Goal: Task Accomplishment & Management: Manage account settings

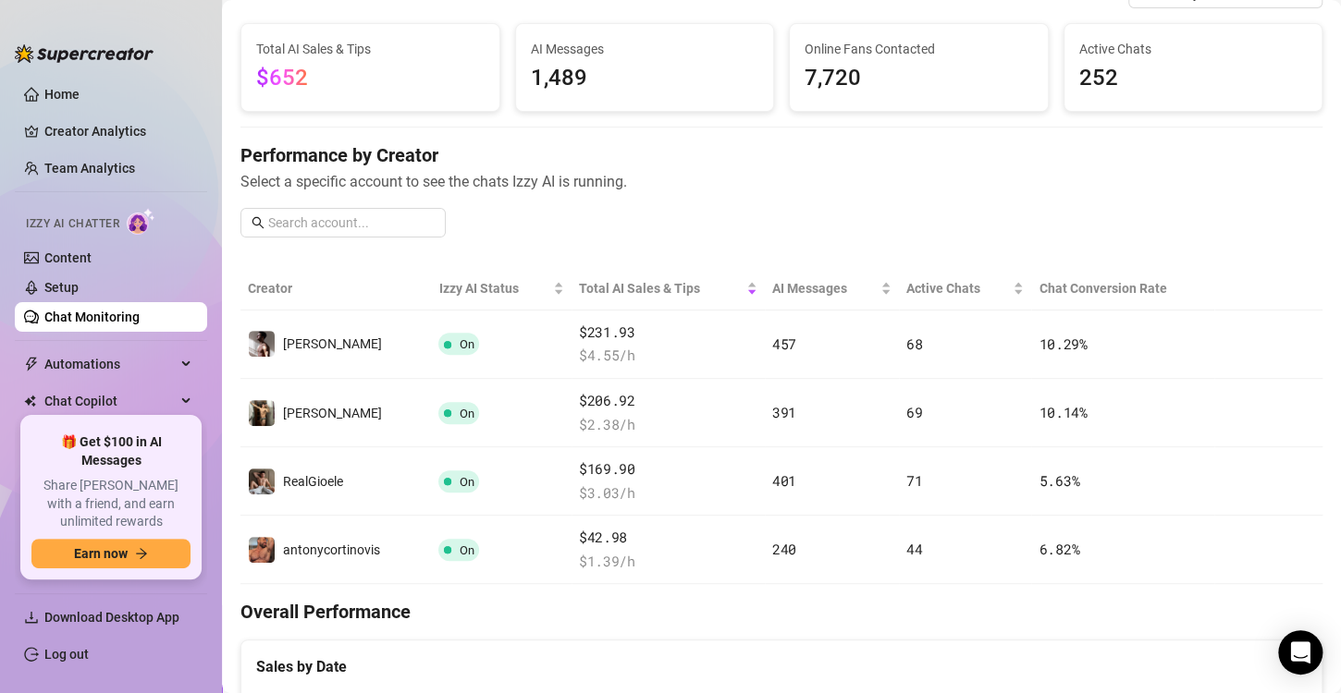
scroll to position [100, 0]
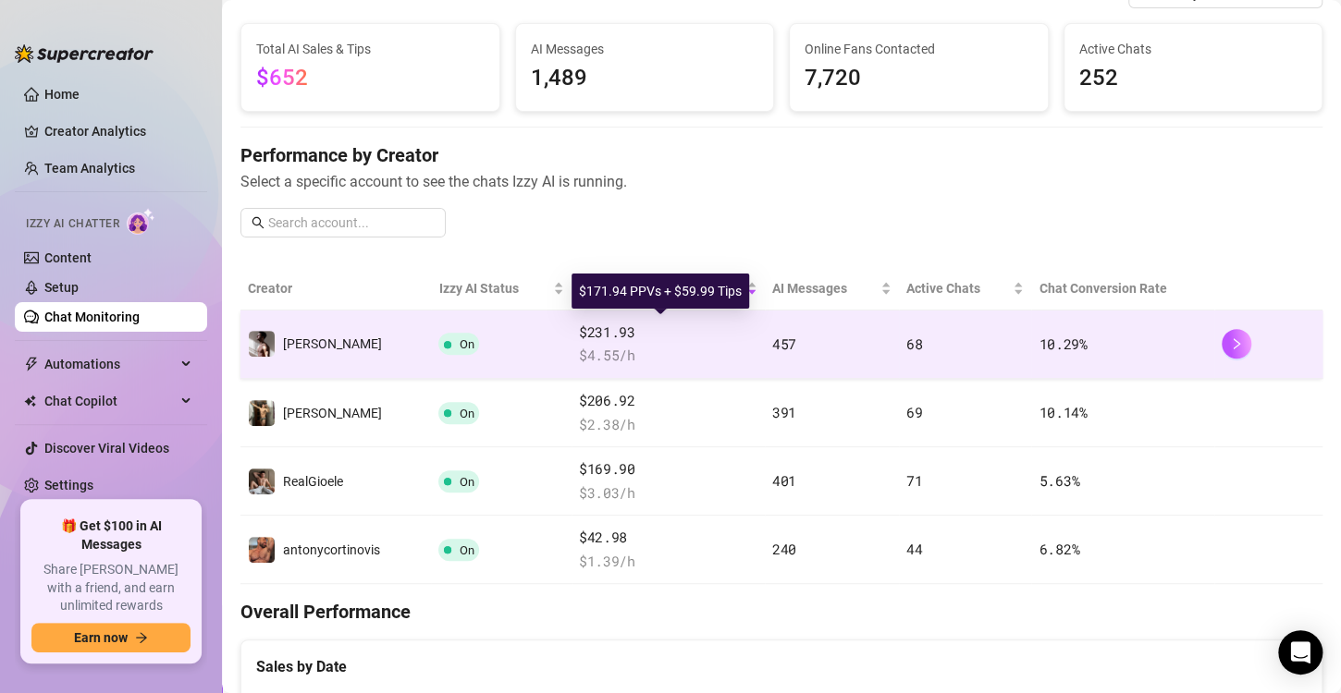
click at [740, 333] on span "$231.93" at bounding box center [668, 333] width 178 height 22
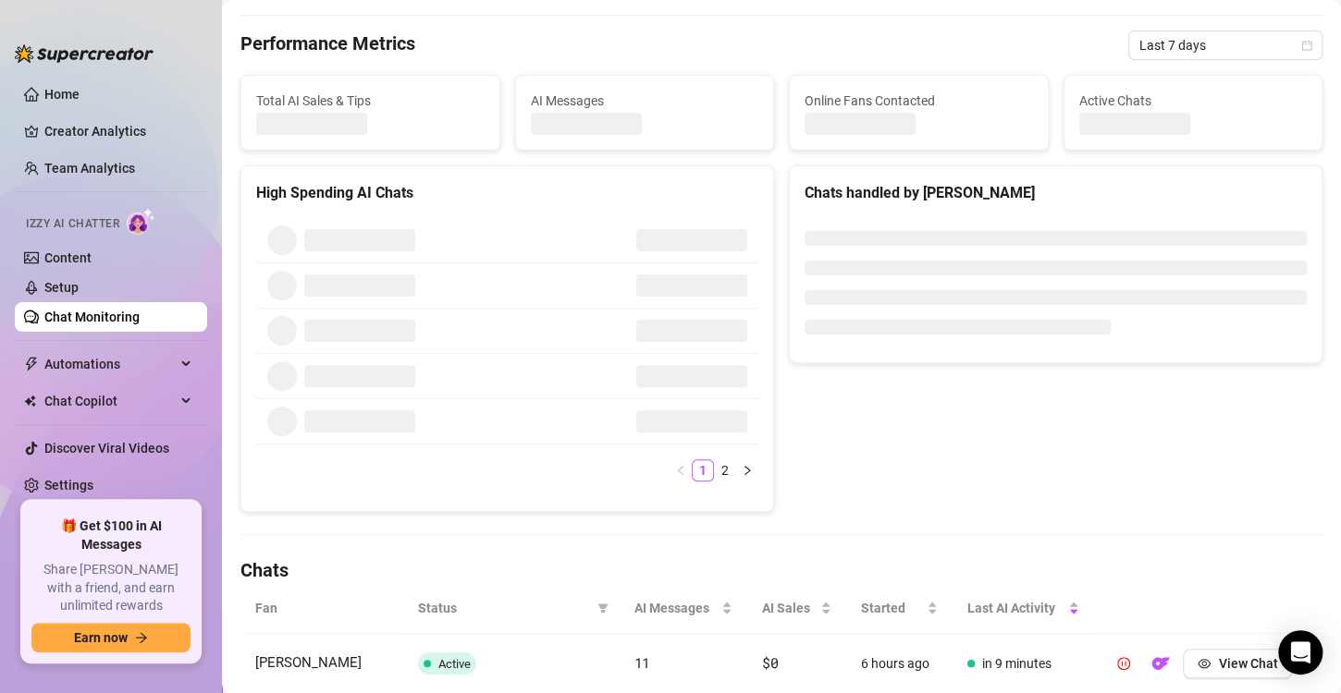
scroll to position [100, 0]
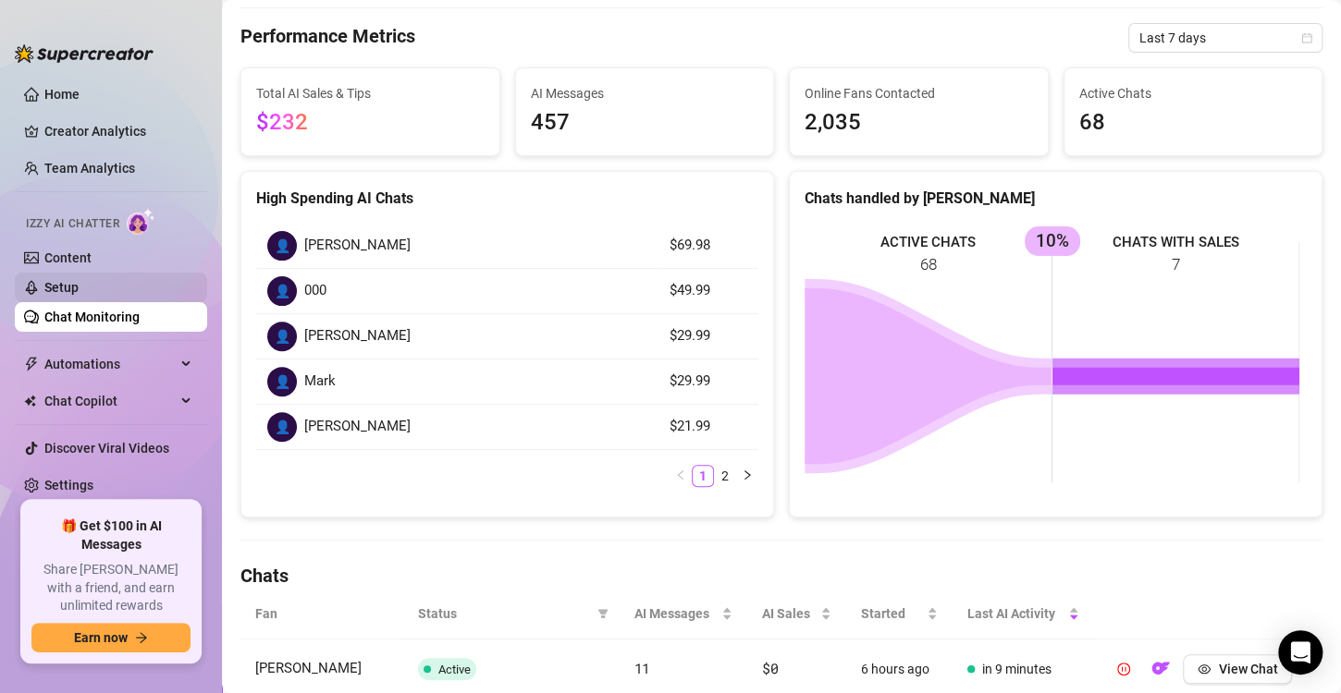
click at [79, 285] on link "Setup" at bounding box center [61, 287] width 34 height 15
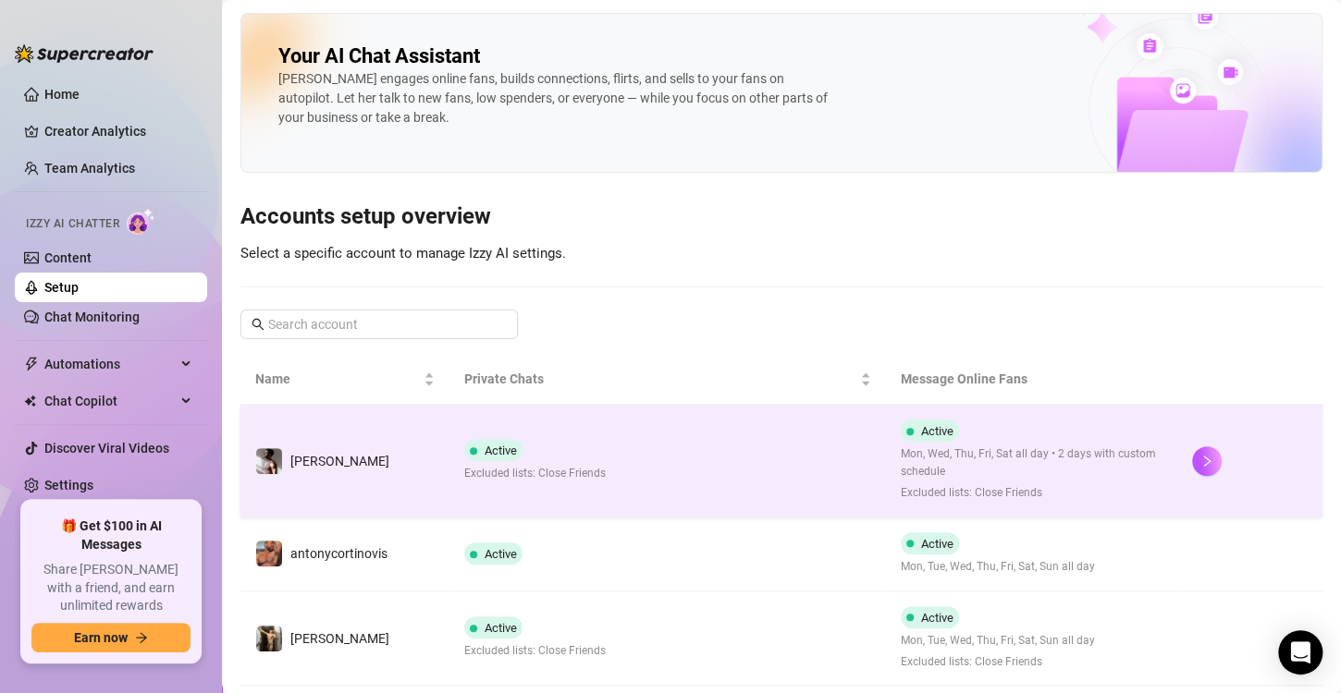
click at [685, 453] on td "Active Excluded lists: Close Friends" at bounding box center [667, 461] width 436 height 113
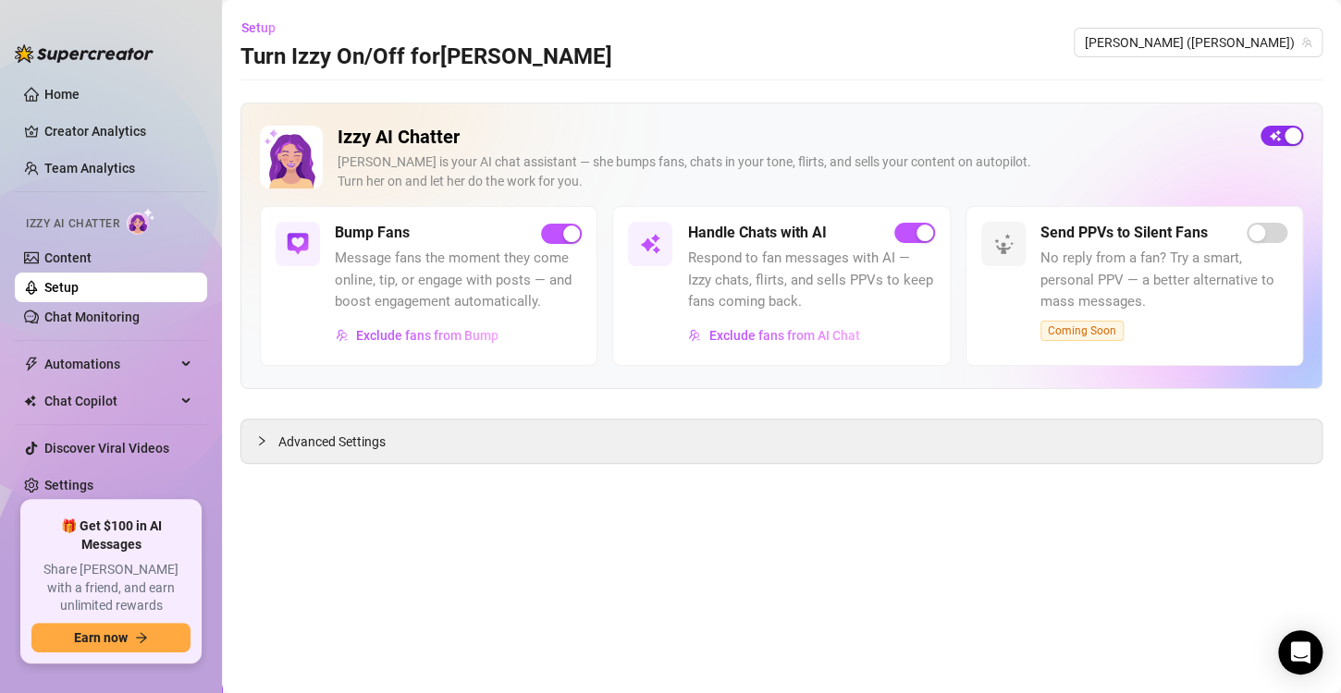
click at [1286, 143] on div "button" at bounding box center [1292, 136] width 17 height 17
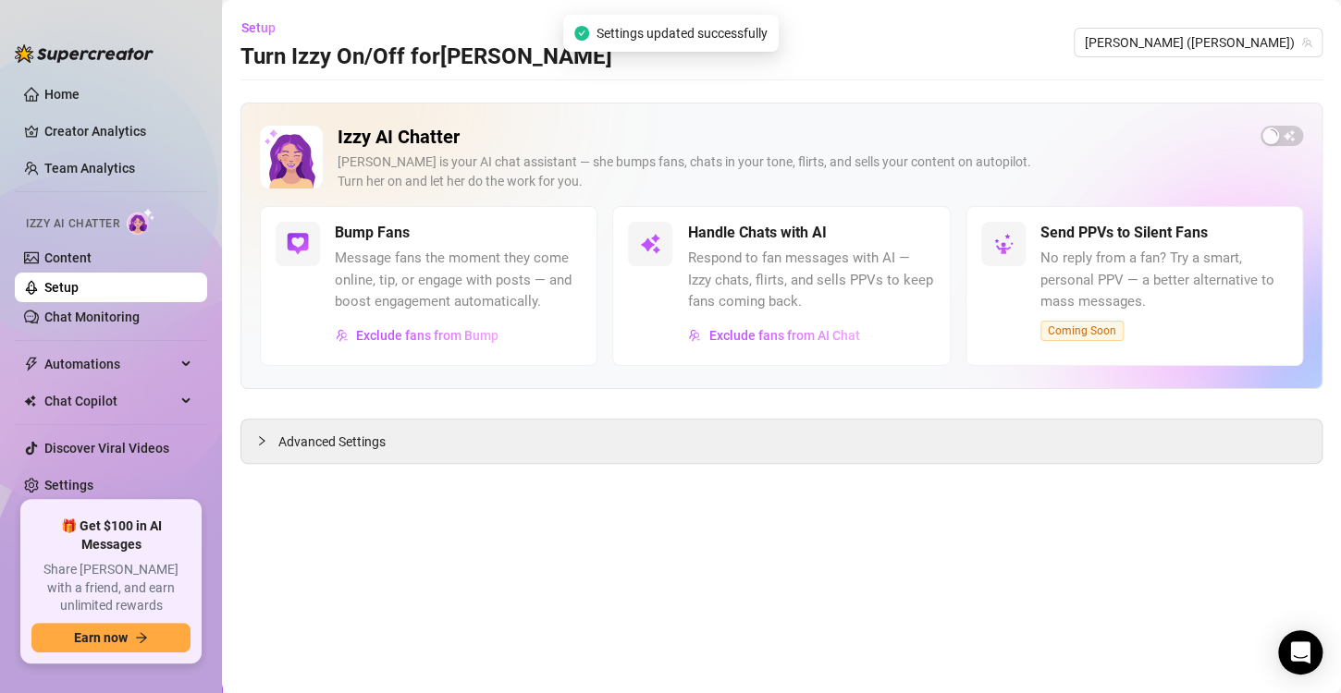
click at [79, 283] on link "Setup" at bounding box center [61, 287] width 34 height 15
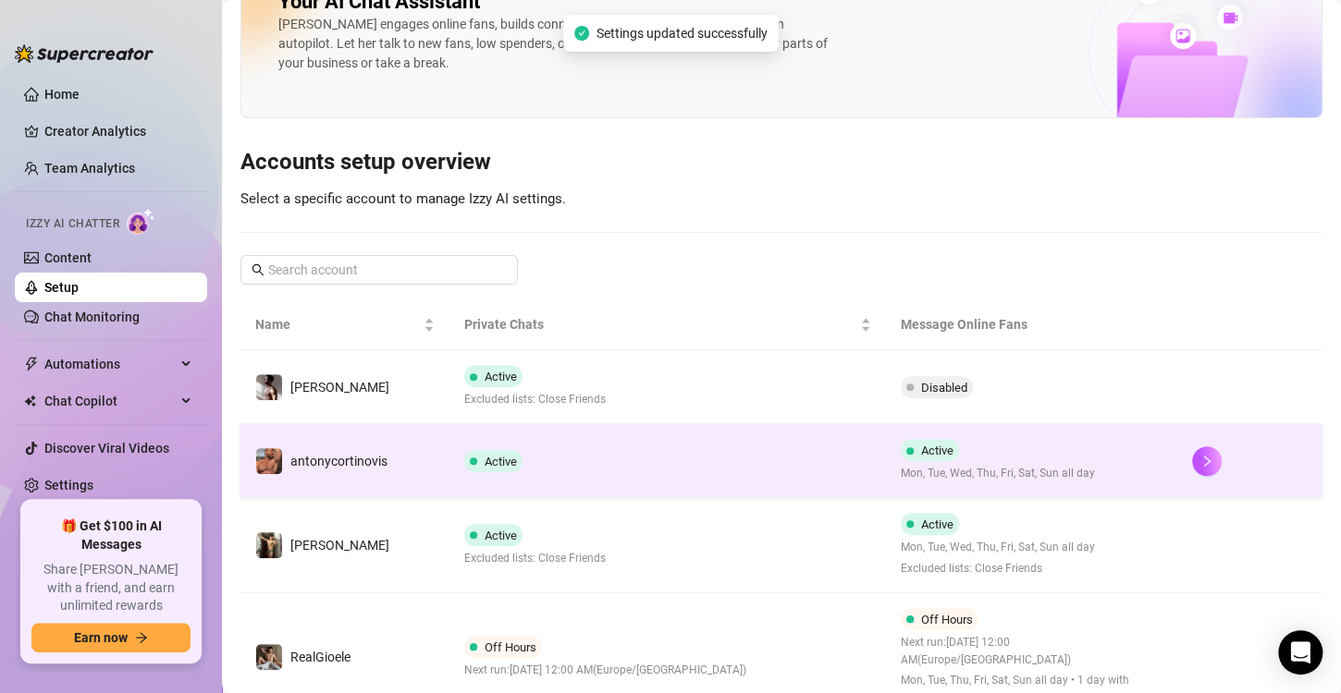
scroll to position [59, 0]
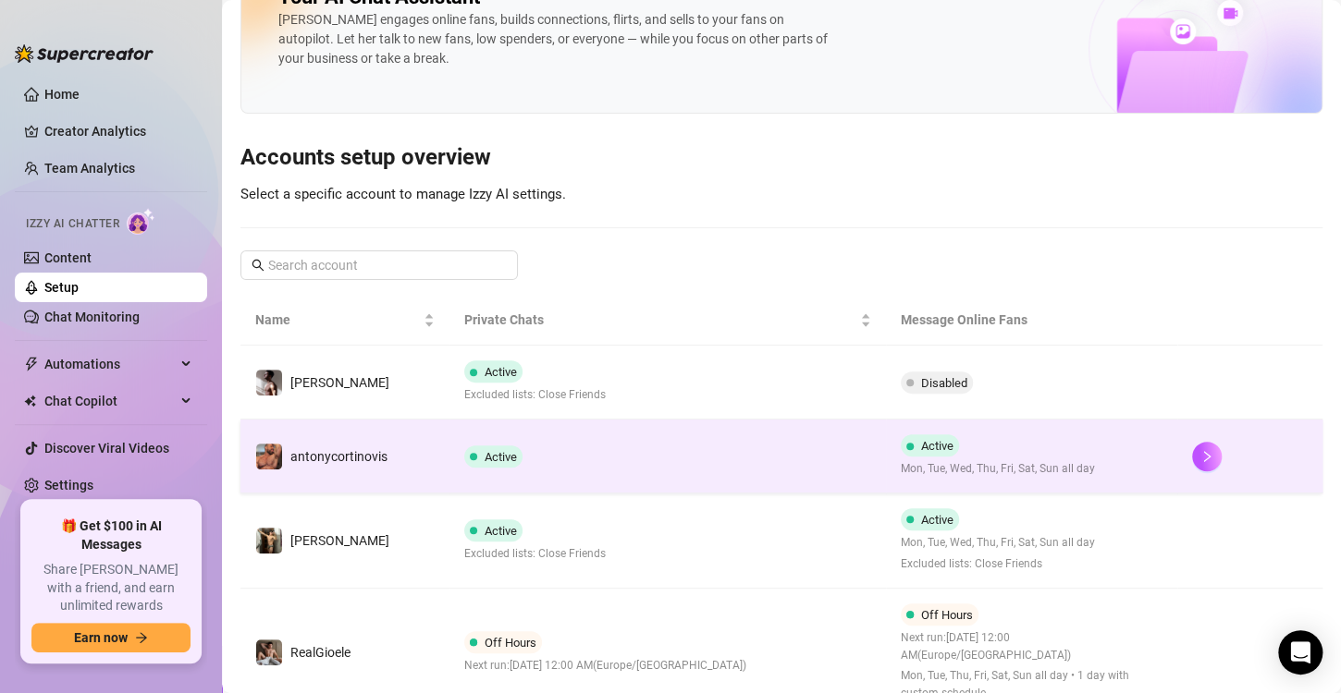
click at [577, 475] on td "Active" at bounding box center [667, 457] width 436 height 74
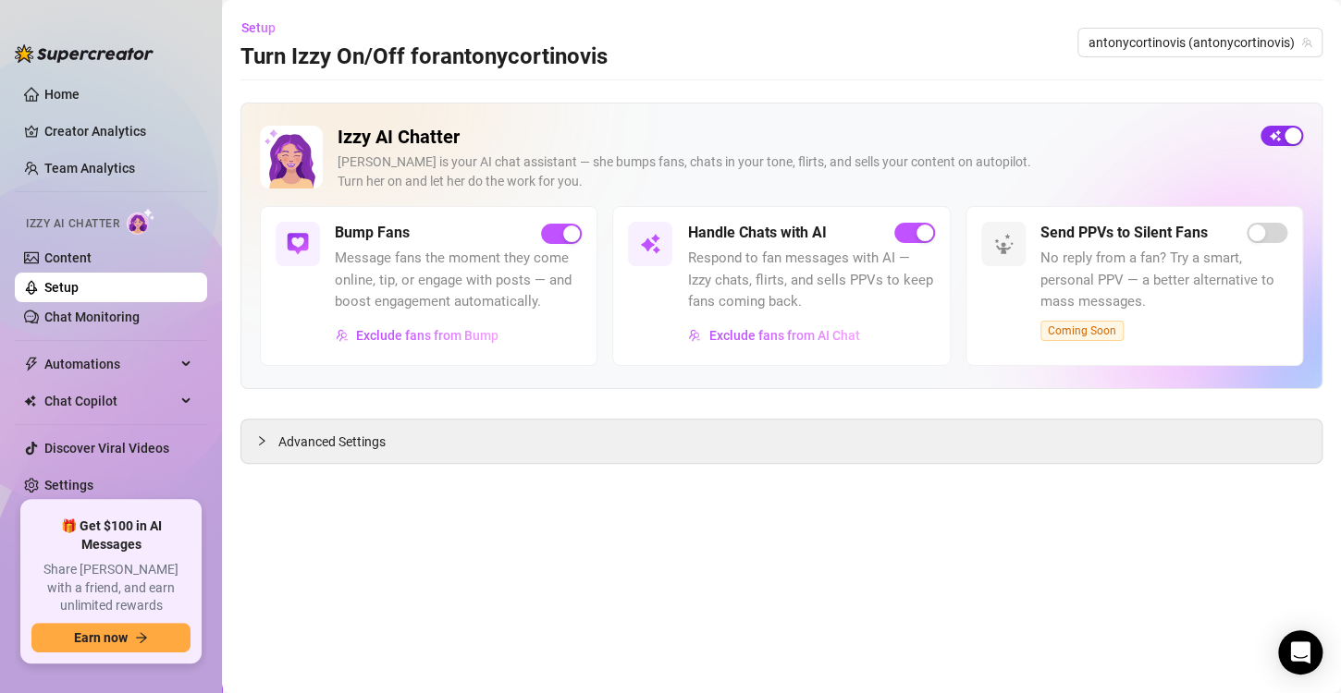
click at [1292, 129] on div "button" at bounding box center [1292, 136] width 17 height 17
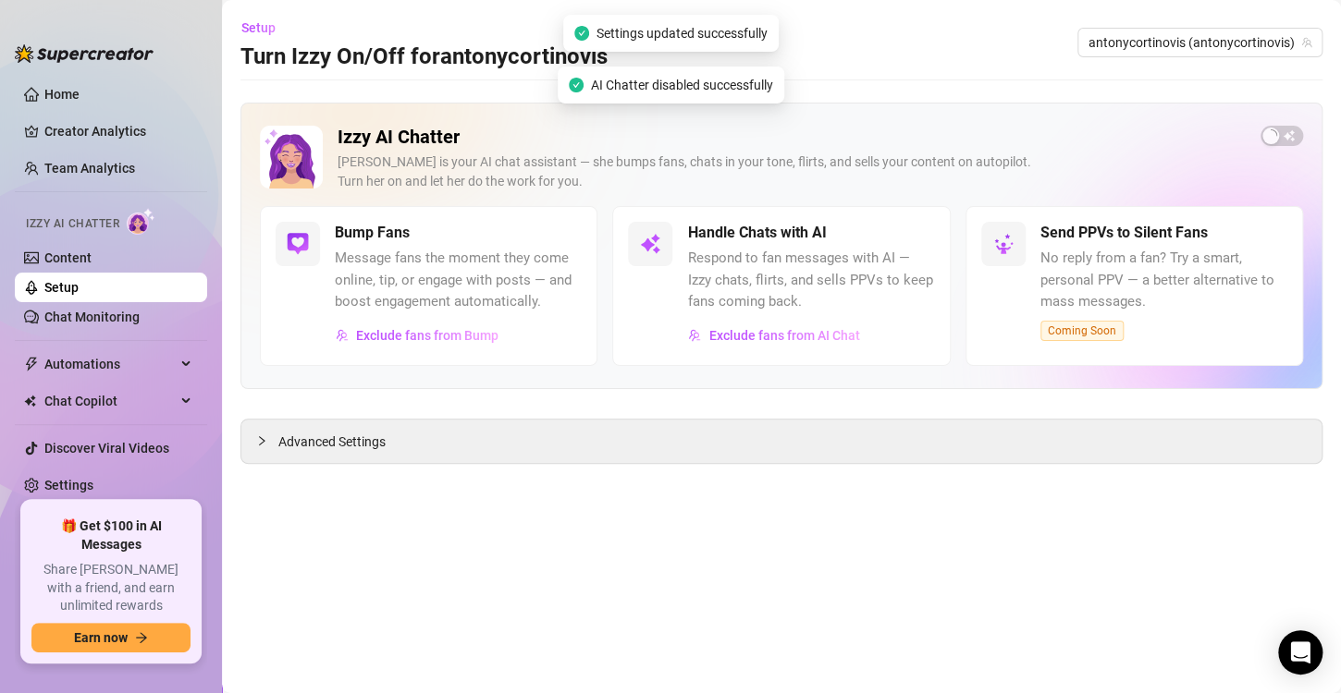
click at [79, 291] on link "Setup" at bounding box center [61, 287] width 34 height 15
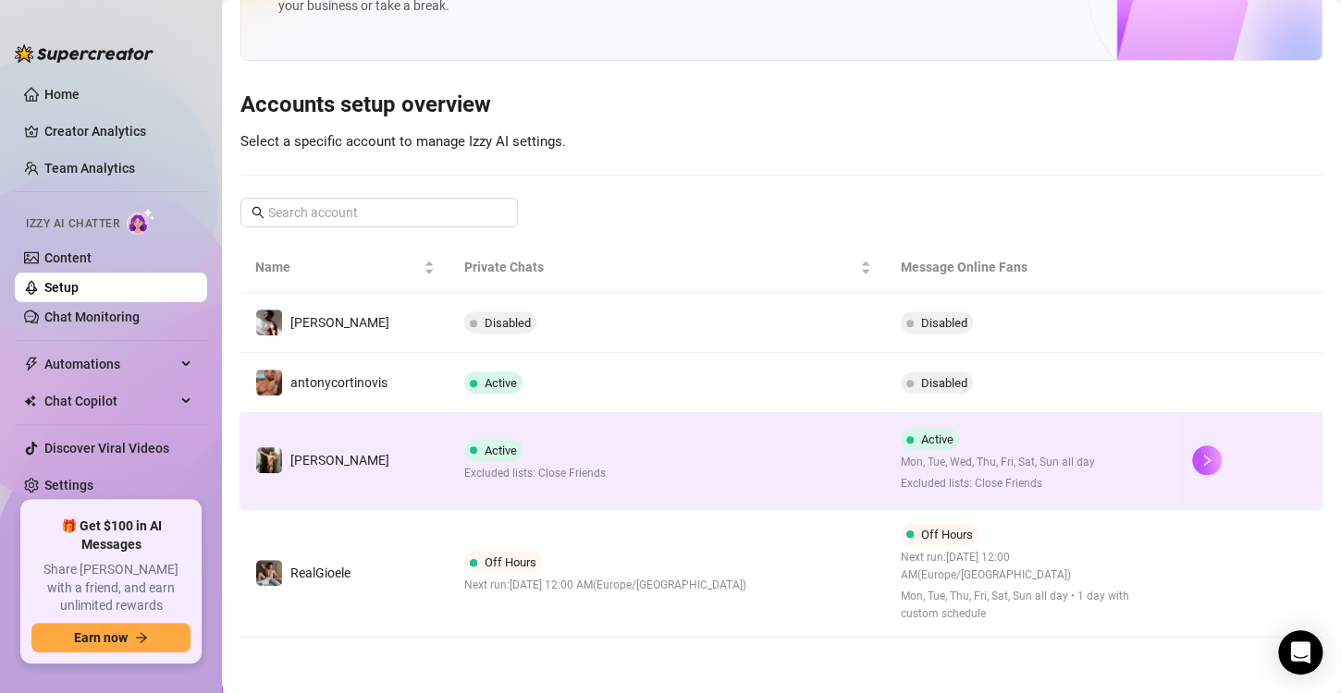
scroll to position [110, 0]
click at [528, 603] on td "Off Hours Next run: [DATE] 12:00 AM ( [GEOGRAPHIC_DATA]/[GEOGRAPHIC_DATA] )" at bounding box center [667, 574] width 436 height 129
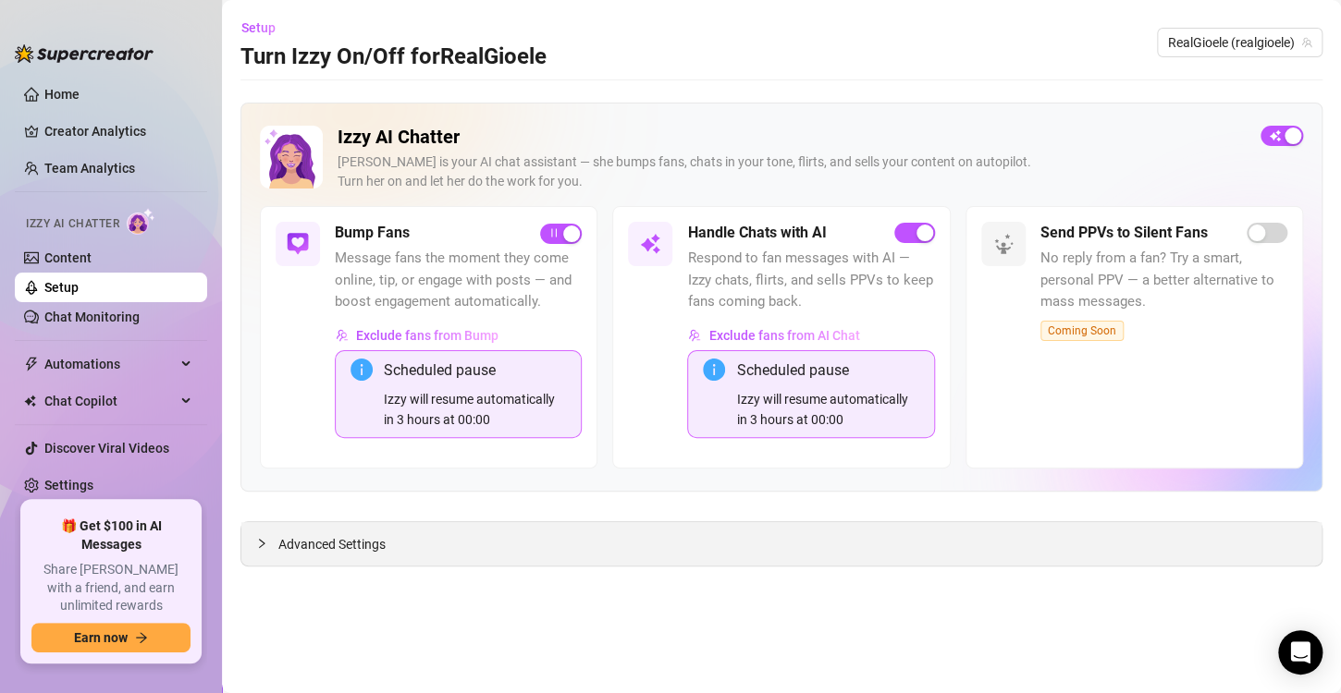
click at [382, 552] on span "Advanced Settings" at bounding box center [331, 544] width 107 height 20
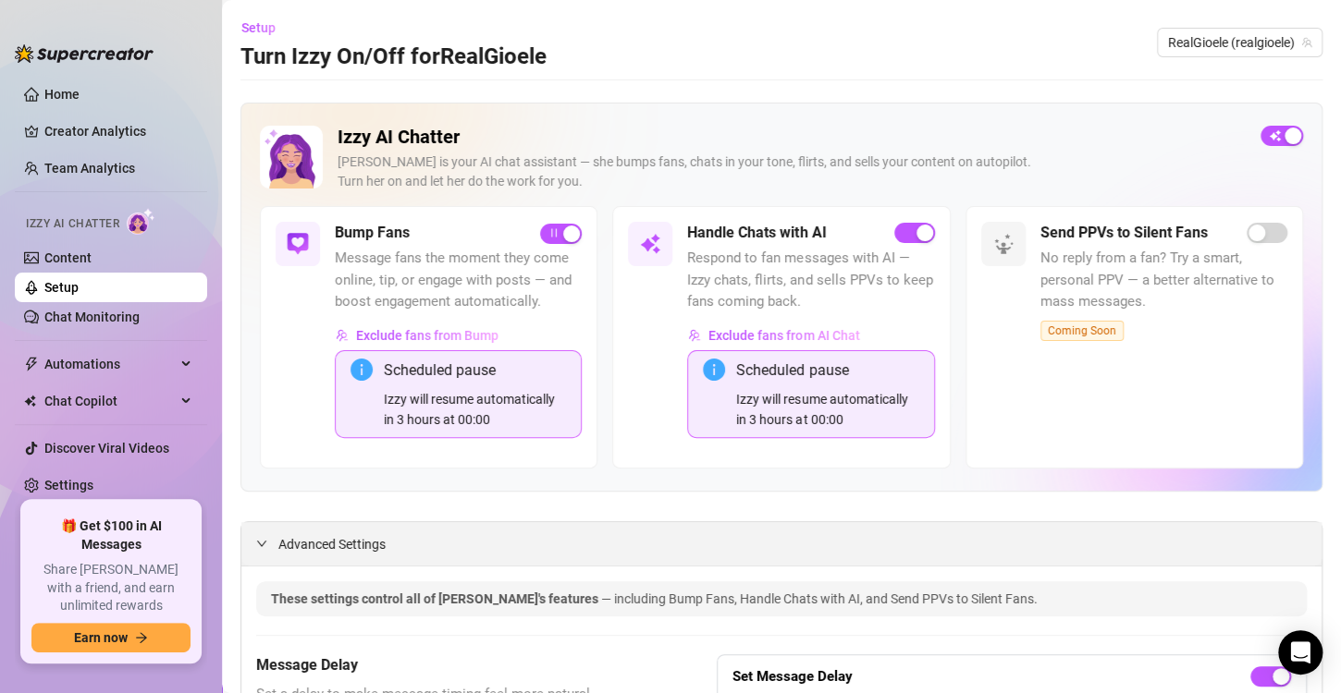
click at [308, 547] on span "Advanced Settings" at bounding box center [331, 544] width 107 height 20
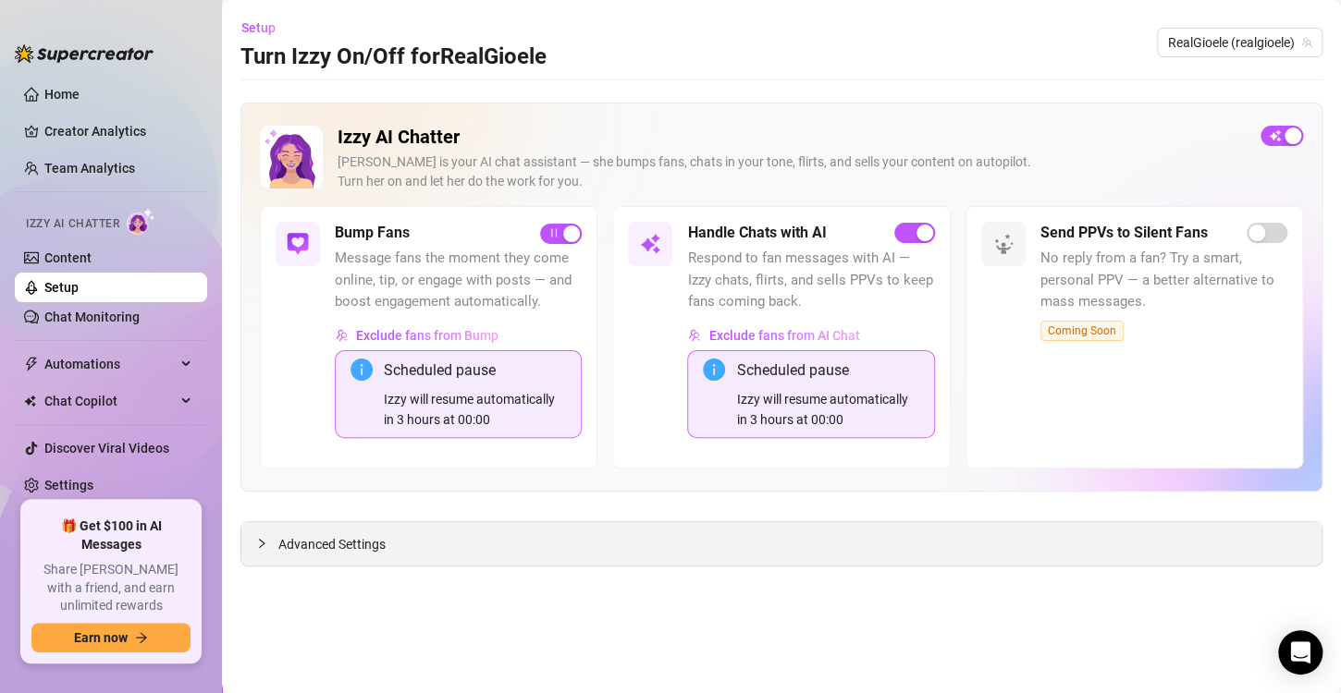
click at [308, 547] on span "Advanced Settings" at bounding box center [331, 544] width 107 height 20
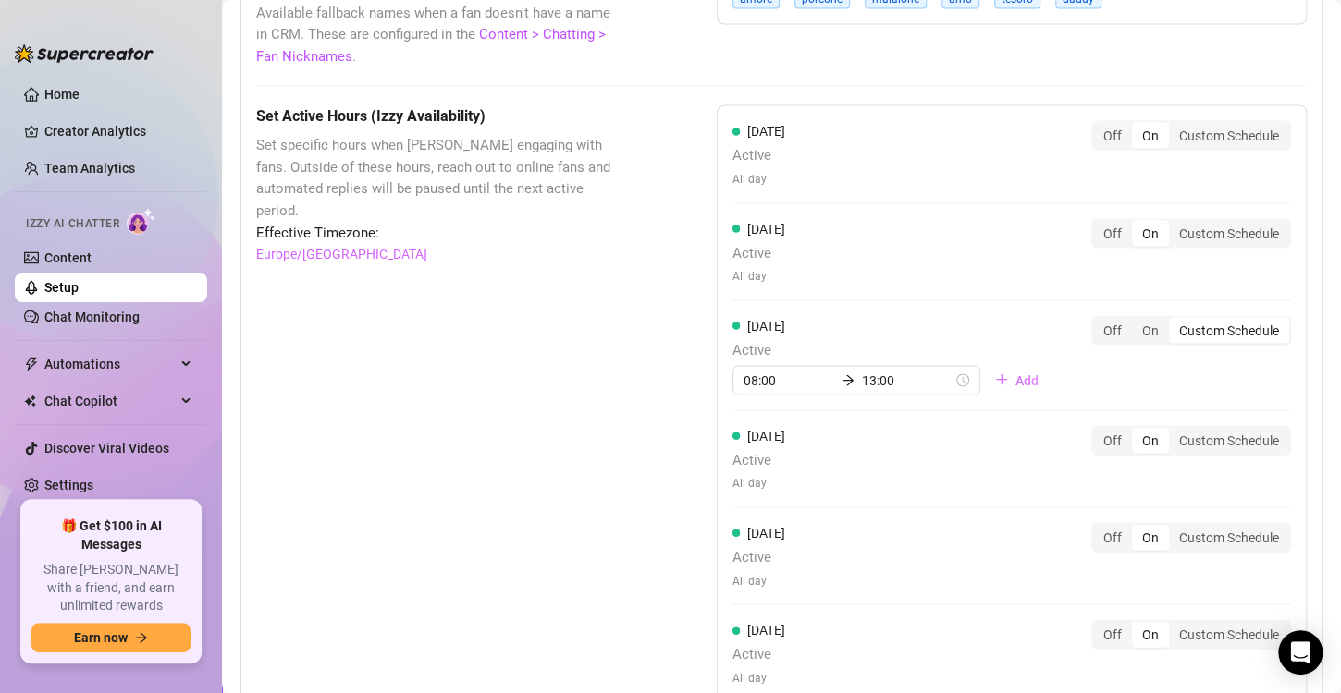
scroll to position [1767, 0]
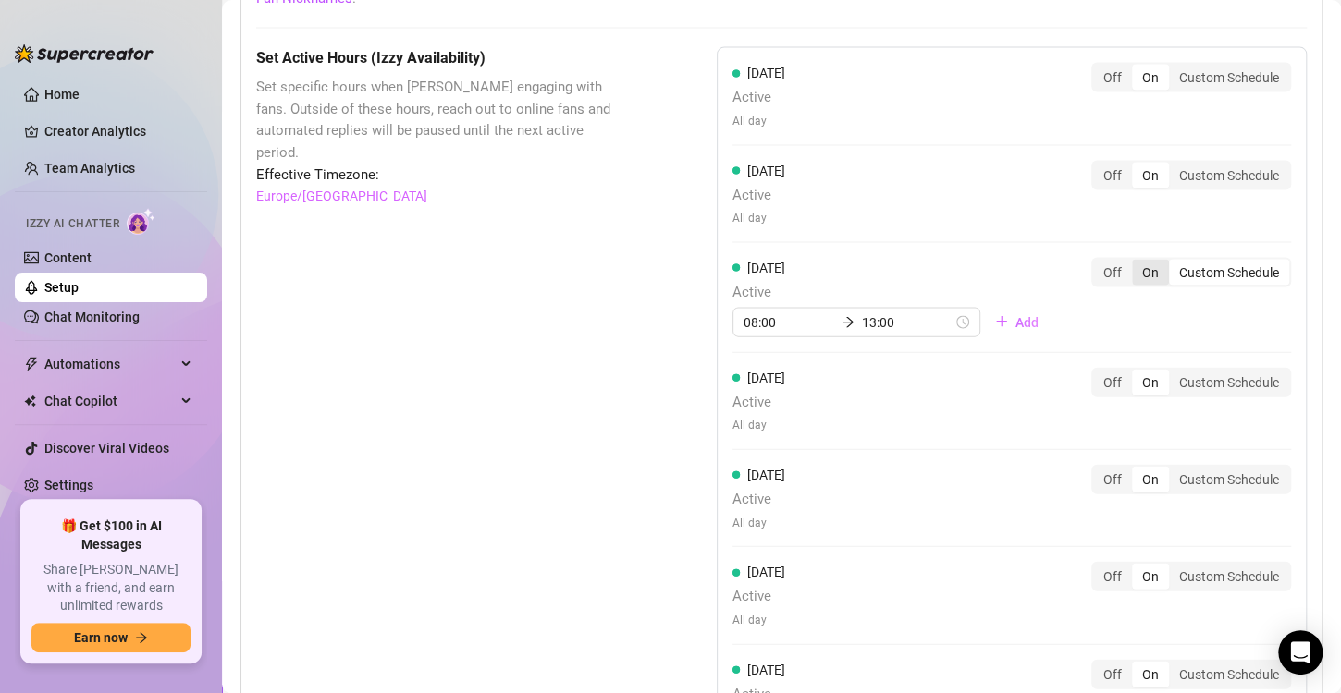
click at [1138, 270] on div "On" at bounding box center [1150, 273] width 37 height 26
click at [1136, 263] on input "On" at bounding box center [1136, 263] width 0 height 0
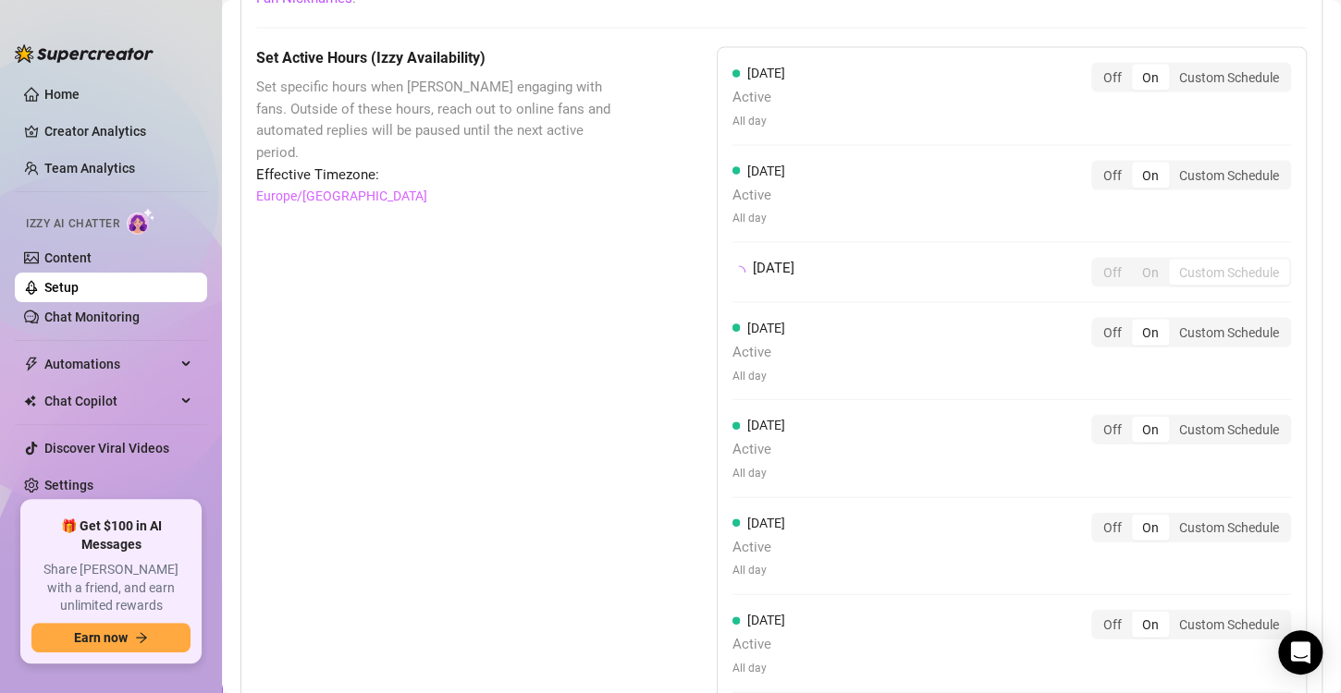
click at [1021, 221] on div "[DATE] Active All day Off On Custom Schedule" at bounding box center [1011, 194] width 558 height 67
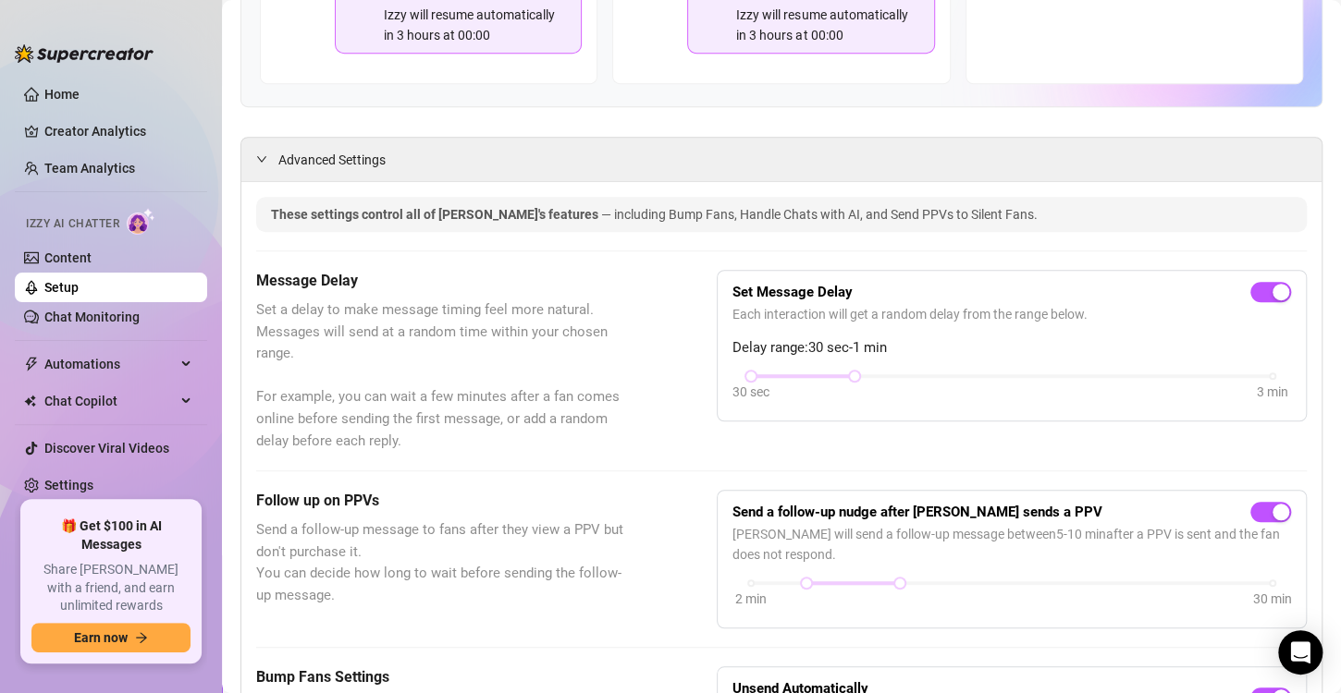
scroll to position [357, 0]
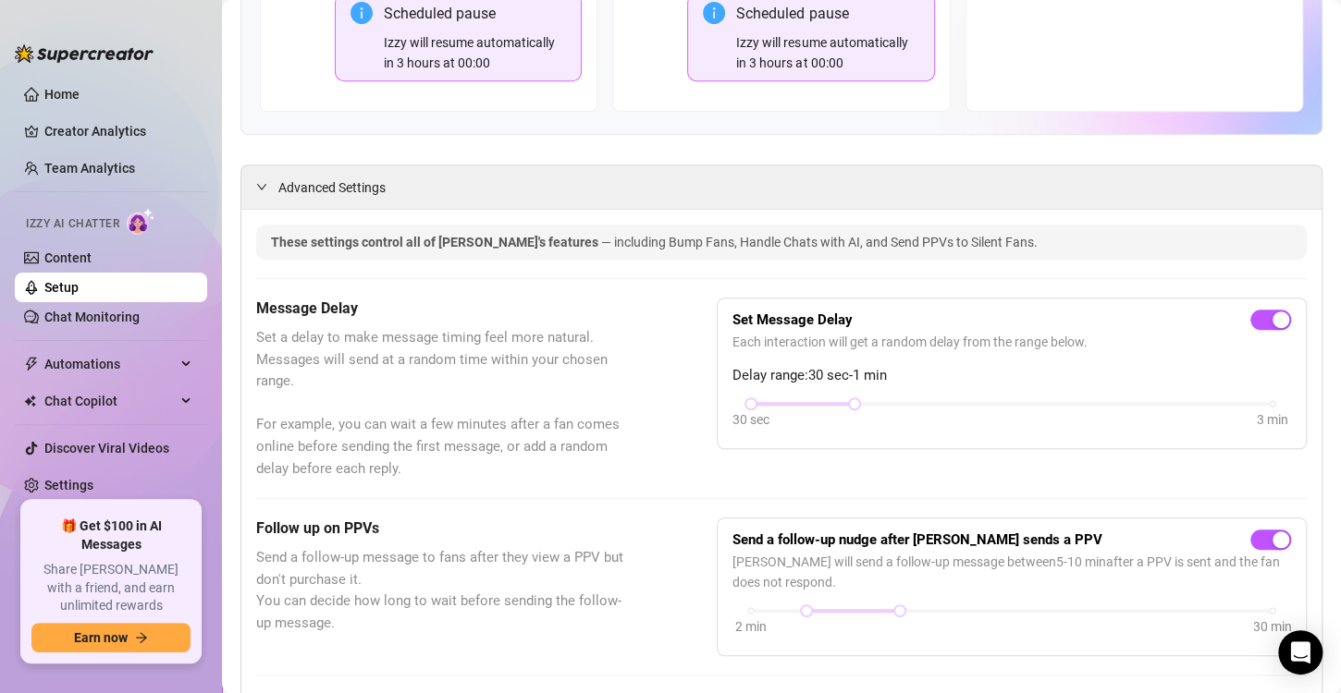
click at [78, 288] on link "Setup" at bounding box center [61, 287] width 34 height 15
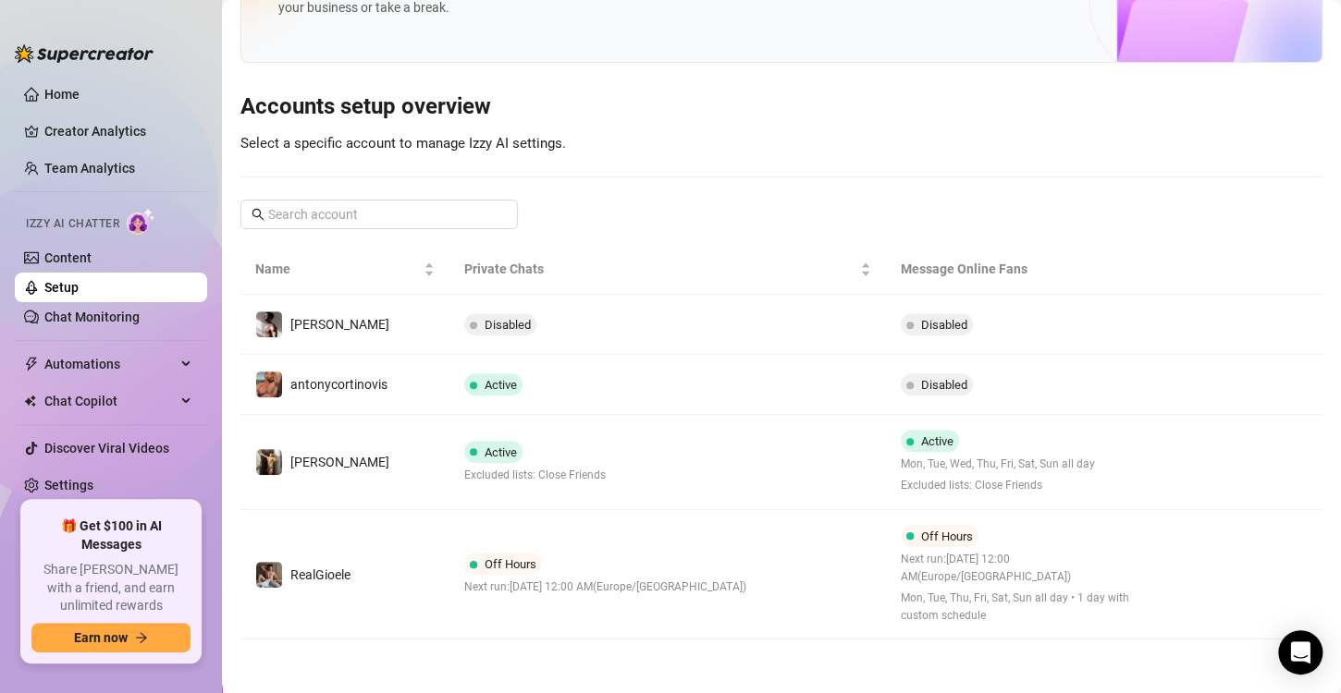
scroll to position [54, 0]
